Goal: Find specific fact: Find specific page/section

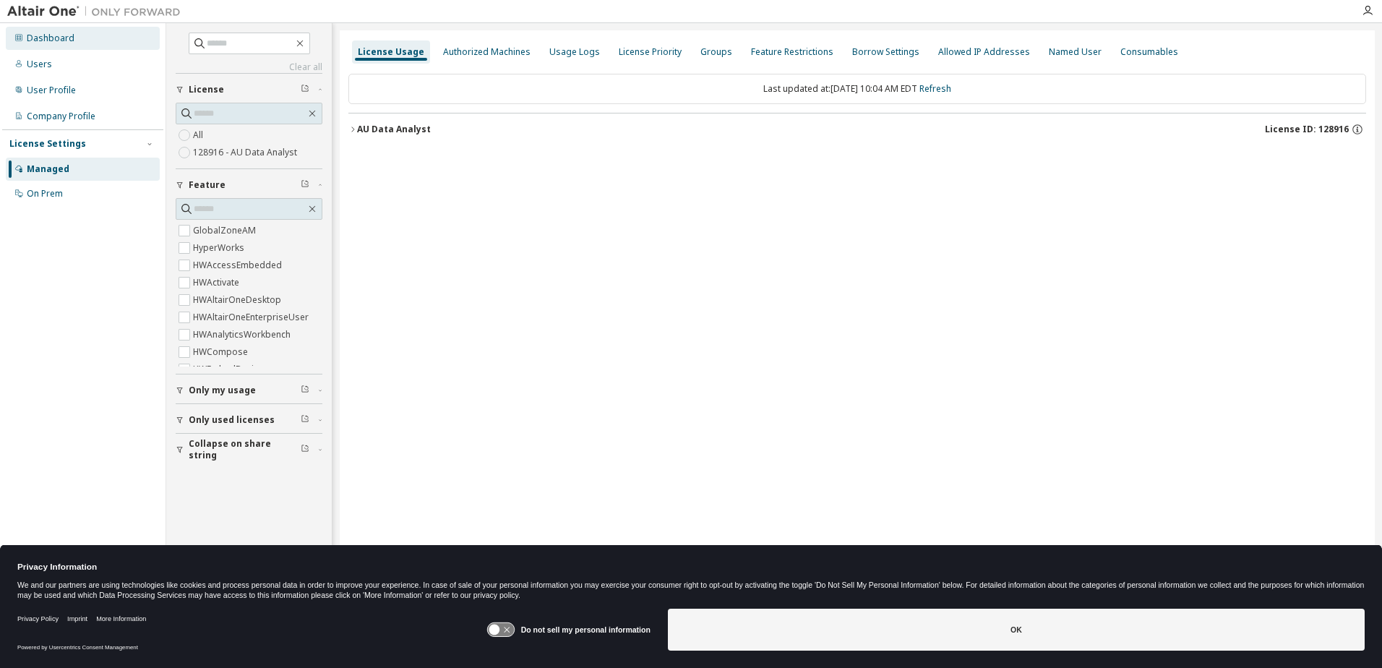
click at [45, 38] on div "Dashboard" at bounding box center [51, 39] width 48 height 12
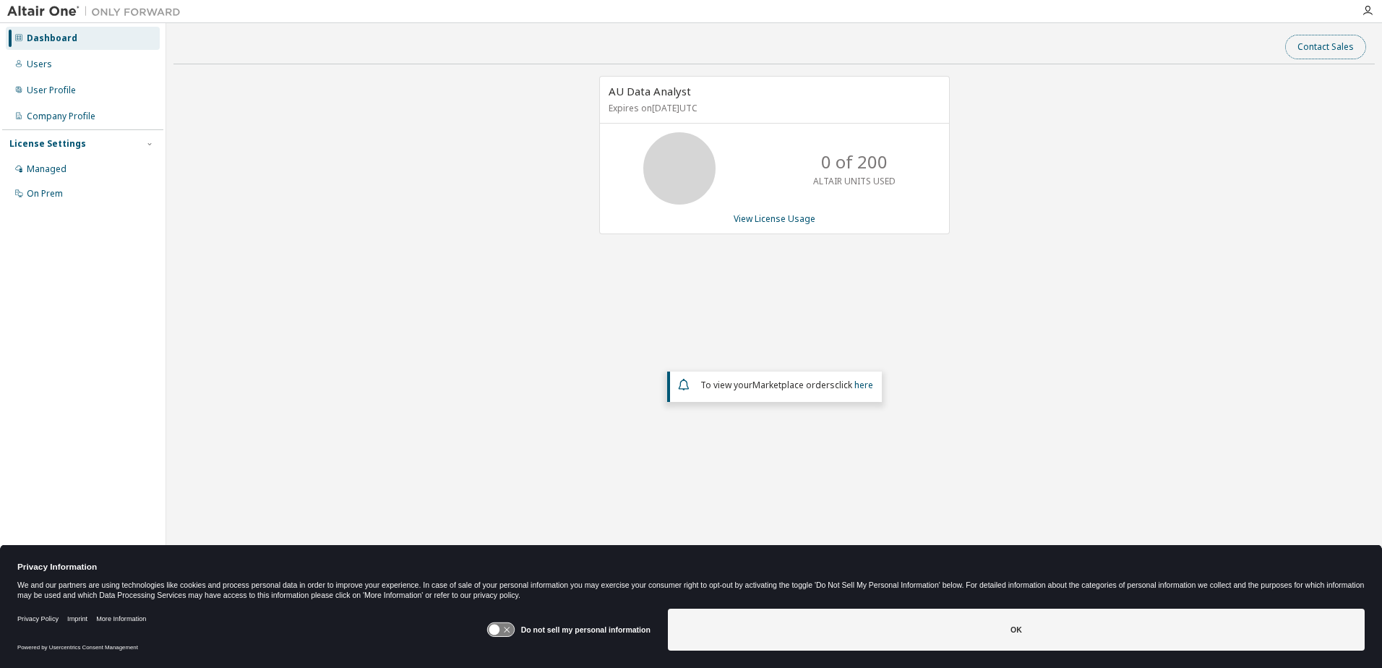
click at [1343, 46] on button "Contact Sales" at bounding box center [1325, 47] width 81 height 25
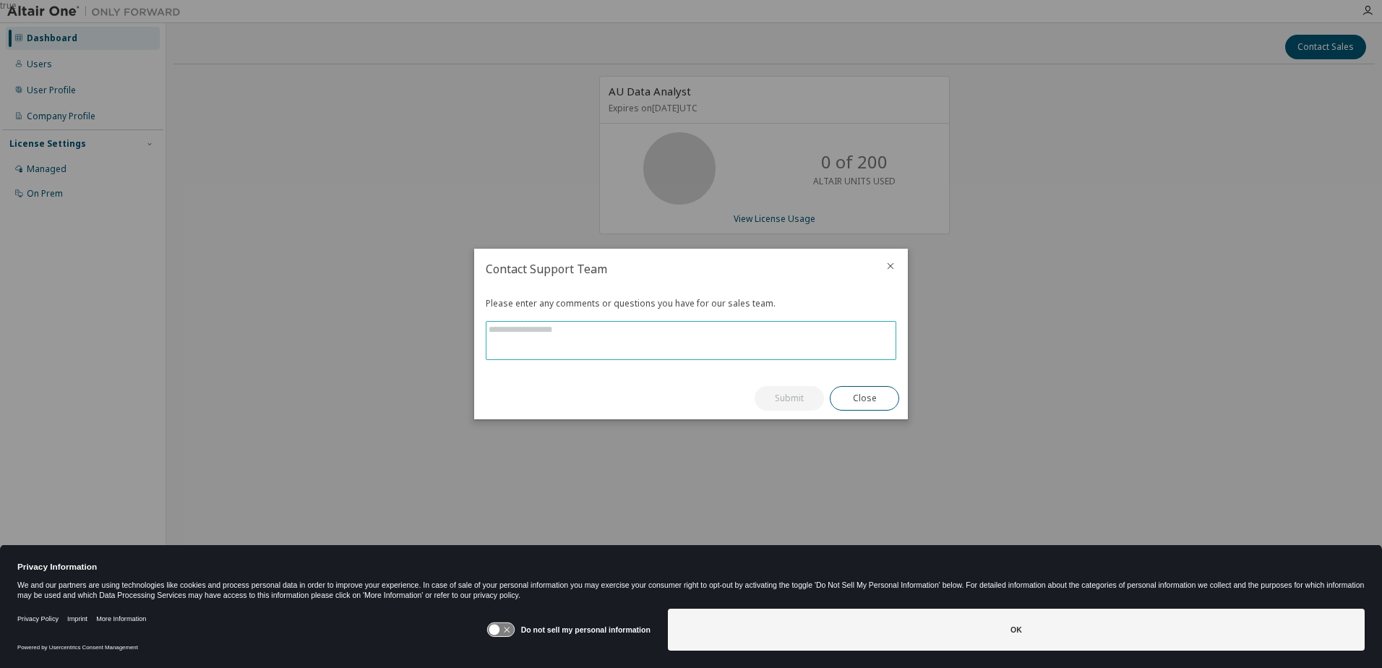
click at [541, 338] on textarea at bounding box center [690, 341] width 409 height 38
type textarea "**********"
click at [780, 396] on button "Submit" at bounding box center [788, 398] width 69 height 25
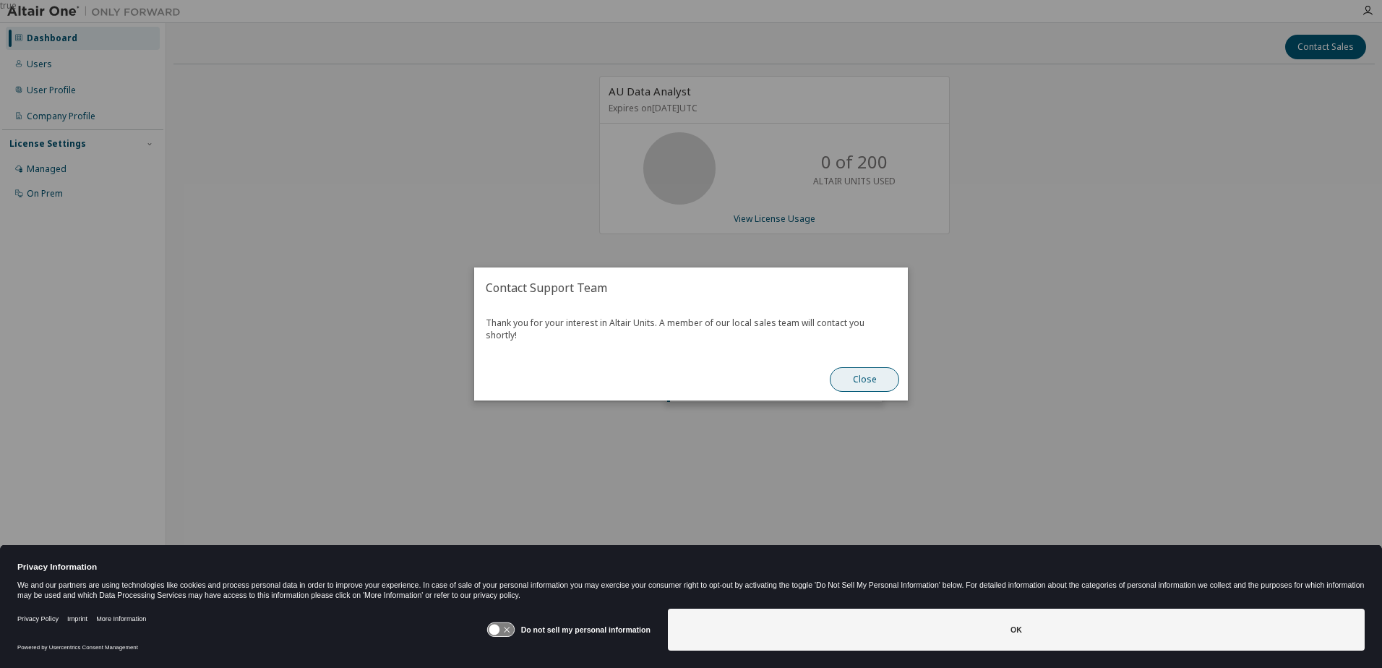
click at [860, 370] on button "Close" at bounding box center [864, 379] width 69 height 25
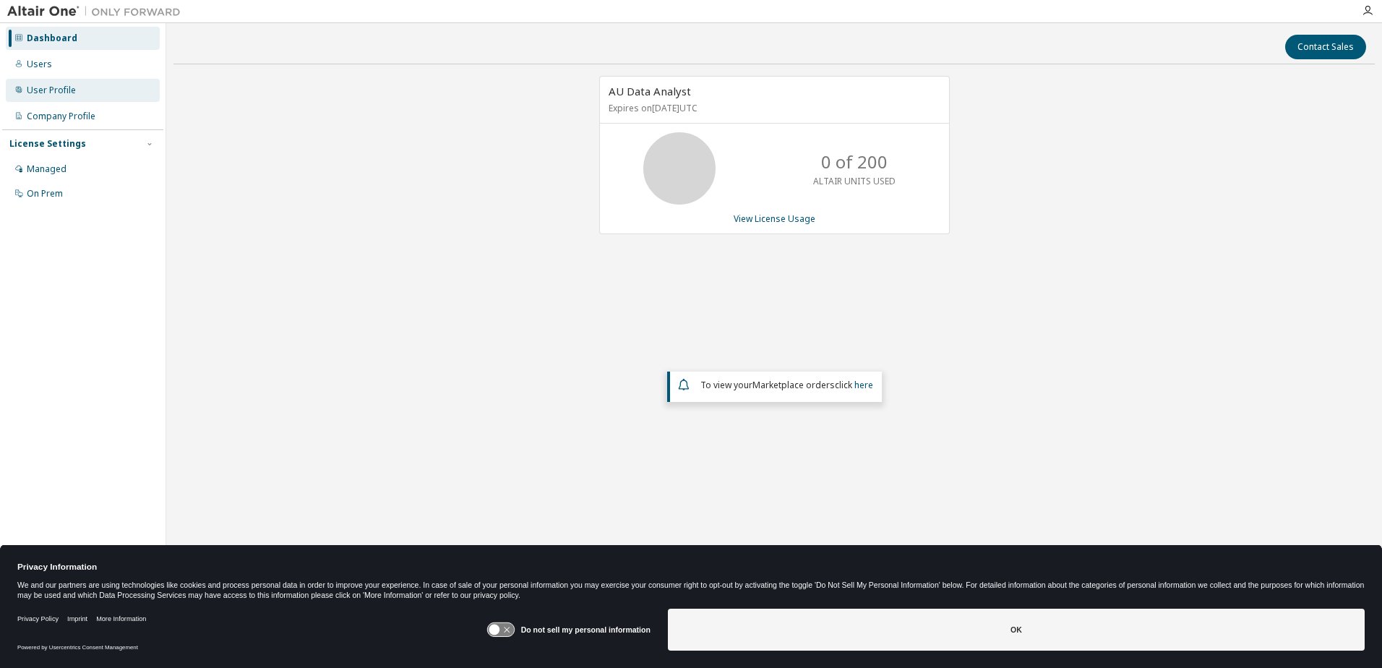
click at [48, 86] on div "User Profile" at bounding box center [51, 91] width 49 height 12
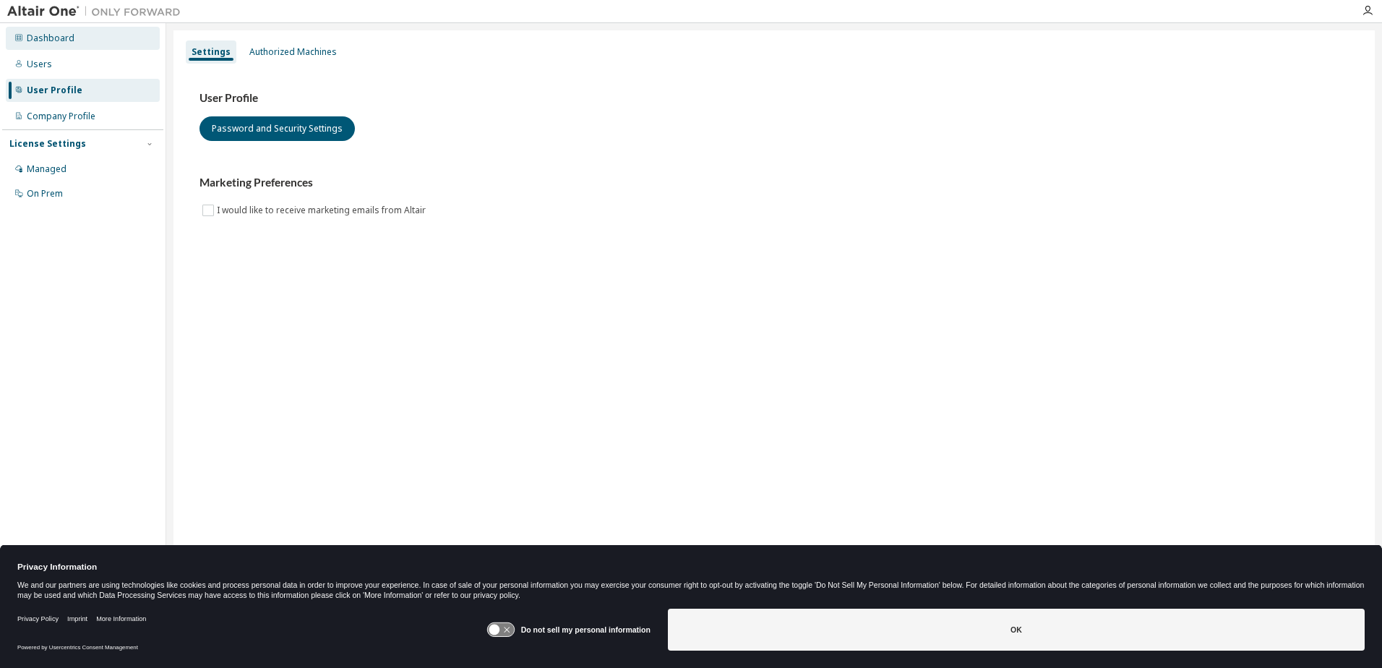
click at [51, 34] on div "Dashboard" at bounding box center [51, 39] width 48 height 12
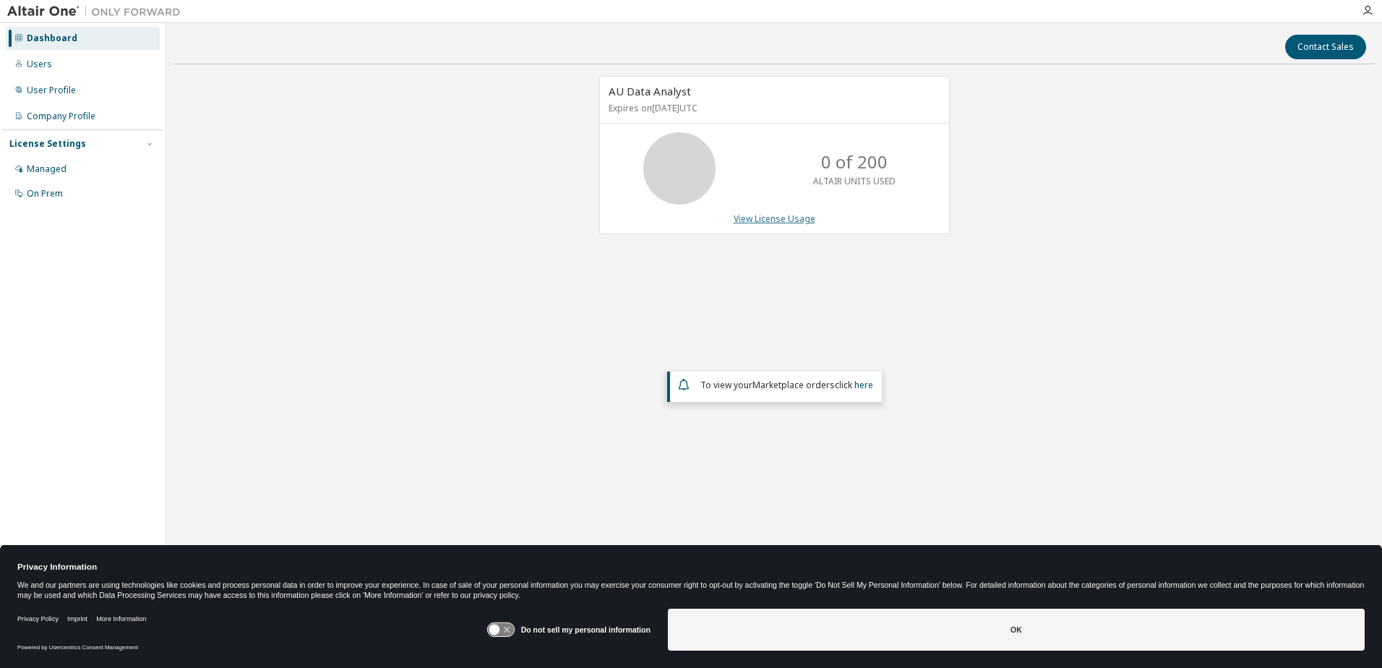
click at [765, 218] on link "View License Usage" at bounding box center [775, 218] width 82 height 12
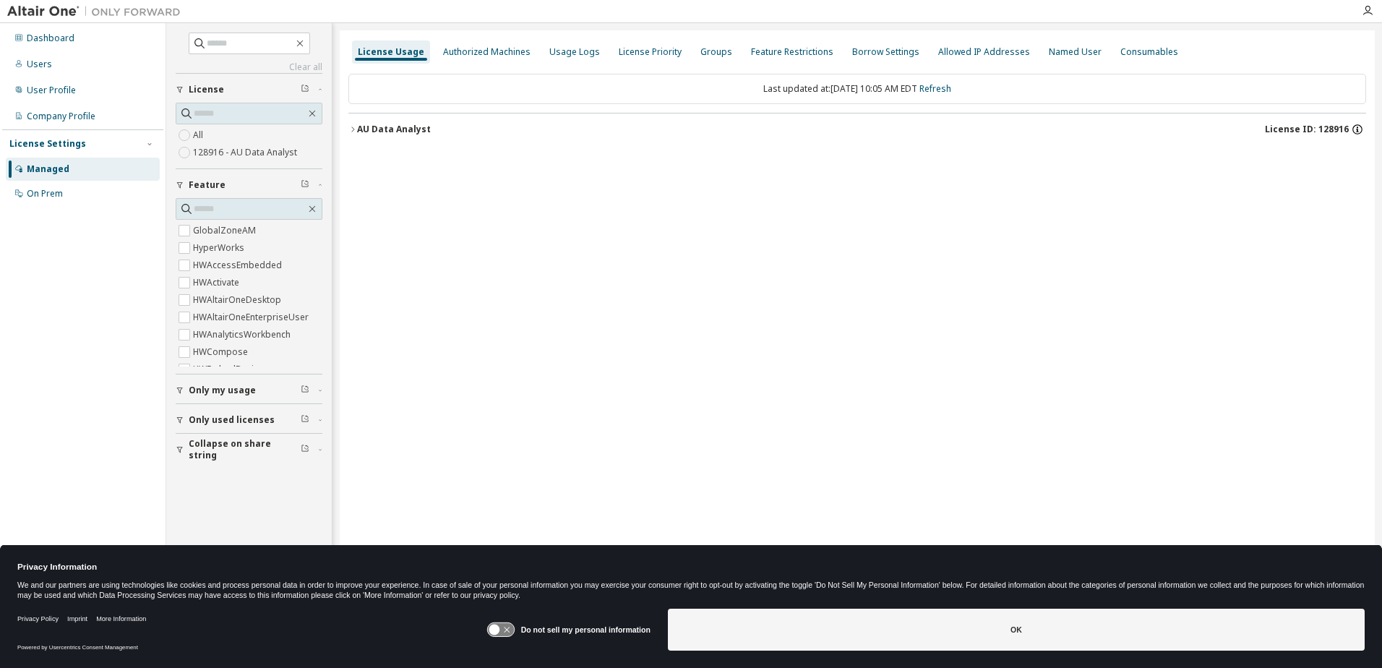
click at [1359, 129] on icon "button" at bounding box center [1357, 129] width 13 height 13
drag, startPoint x: 1268, startPoint y: 225, endPoint x: 1125, endPoint y: 155, distance: 158.4
click at [1125, 155] on div "License ID: 128916 UUID: 9E6A317A-BC34-11EF-82E1-CEA6C3CA7D7F17 Start Date: [DA…" at bounding box center [1240, 190] width 246 height 93
copy div "License ID: 128916 UUID: 9E6A317A-BC34-11EF-82E1-CEA6C3CA7D7F17 Start Date: [DA…"
